Goal: Information Seeking & Learning: Learn about a topic

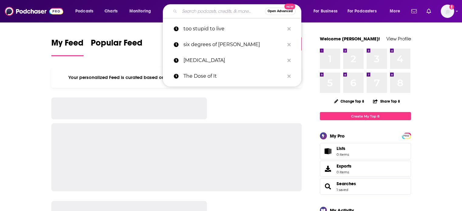
click at [203, 12] on input "Search podcasts, credits, & more..." at bounding box center [222, 11] width 85 height 10
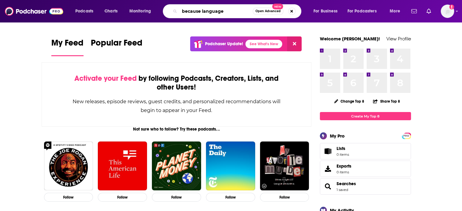
type input "because language"
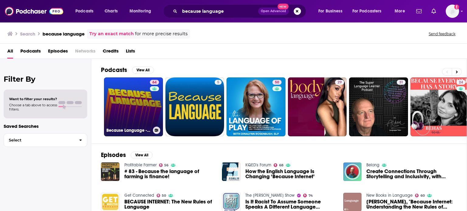
click at [137, 93] on link "64 Because Language - a podcast about linguistics, the science of language." at bounding box center [133, 106] width 59 height 59
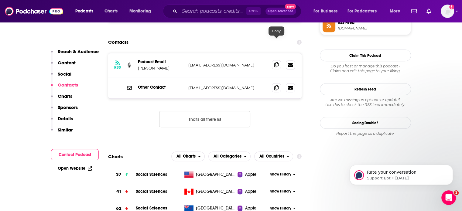
click at [276, 62] on icon at bounding box center [276, 64] width 4 height 5
click at [277, 85] on icon at bounding box center [276, 87] width 4 height 5
